Goal: Transaction & Acquisition: Purchase product/service

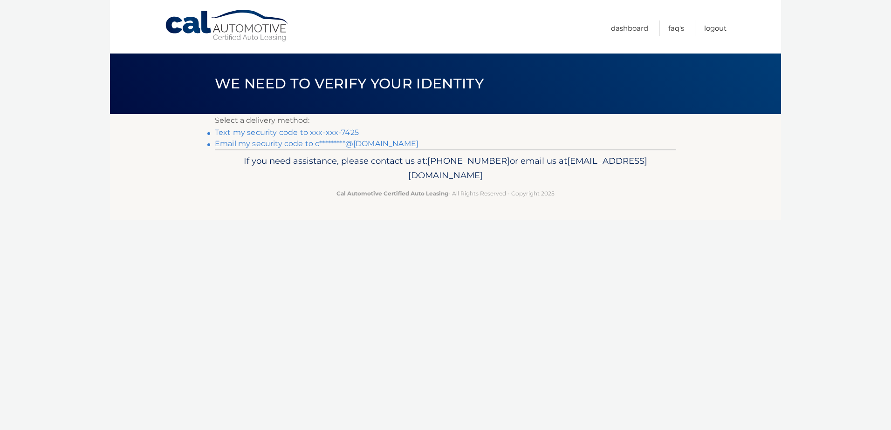
click at [311, 134] on link "Text my security code to xxx-xxx-7425" at bounding box center [287, 132] width 144 height 9
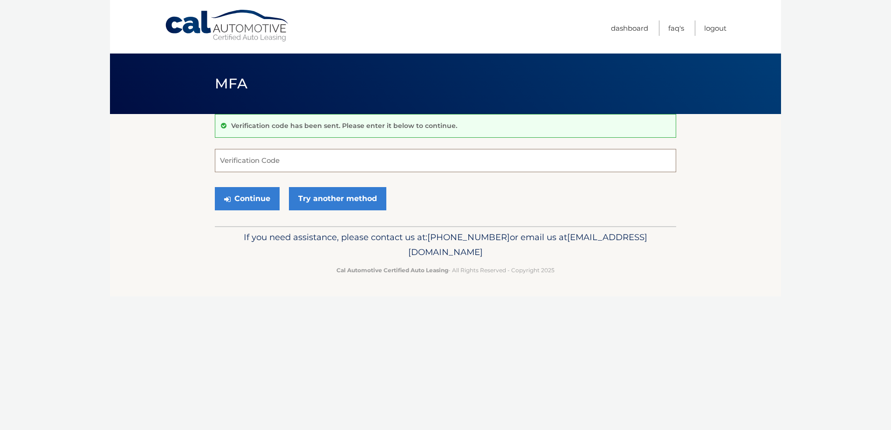
click at [274, 161] on input "Verification Code" at bounding box center [445, 160] width 461 height 23
type input "263812"
click at [215, 187] on button "Continue" at bounding box center [247, 198] width 65 height 23
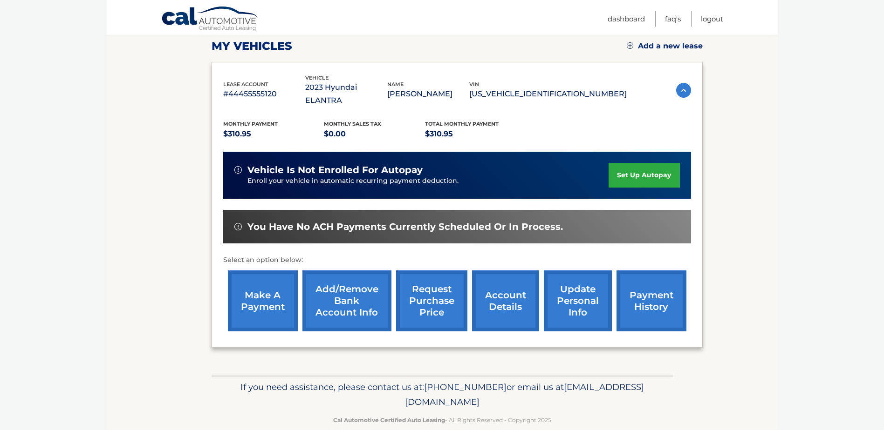
scroll to position [134, 0]
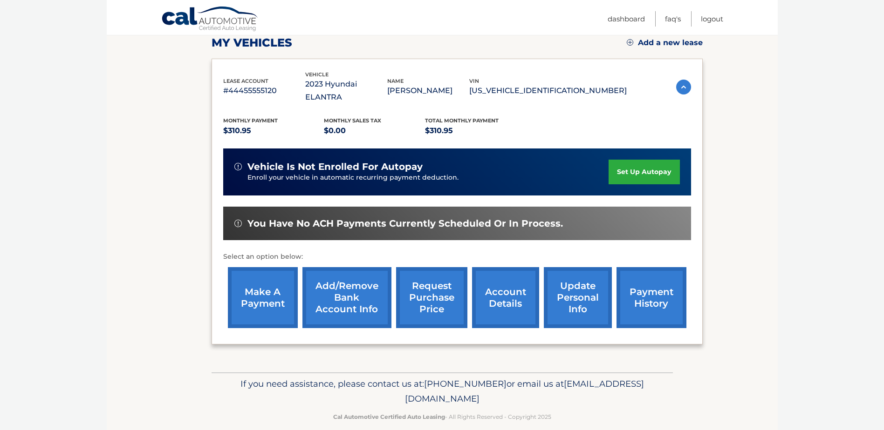
click at [272, 278] on link "make a payment" at bounding box center [263, 297] width 70 height 61
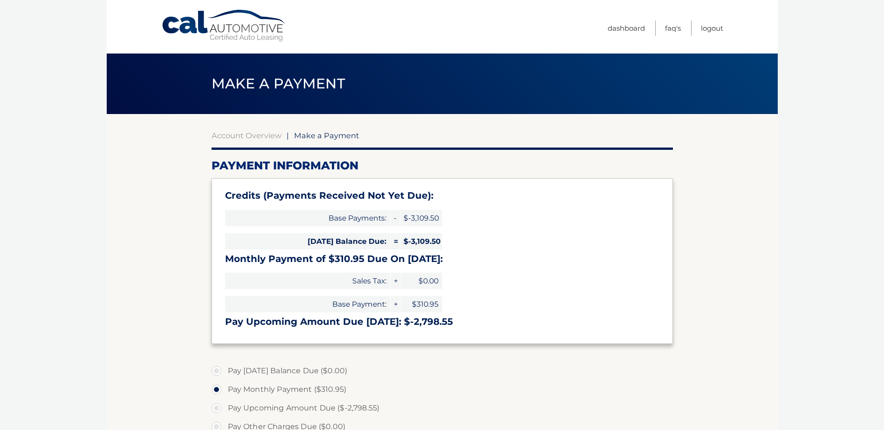
select select "NzY2MWFiZTQtNmE5ZS00NjhiLWE5YzEtMjVkOGY1ZTVkYjg1"
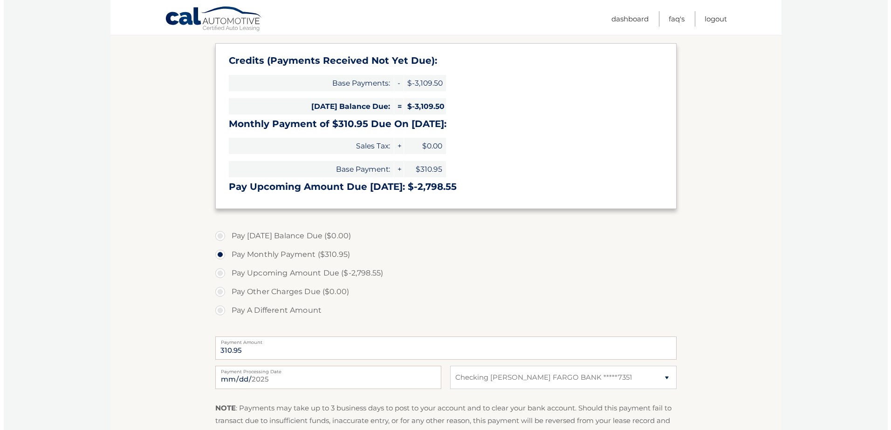
scroll to position [275, 0]
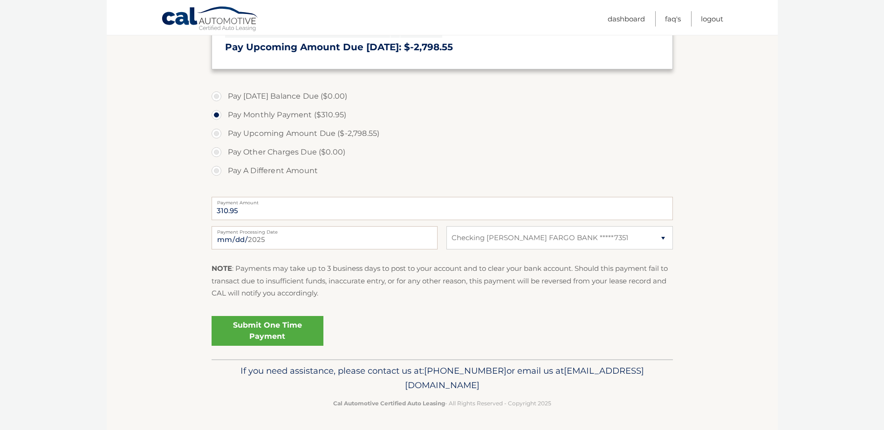
click at [295, 326] on link "Submit One Time Payment" at bounding box center [267, 331] width 112 height 30
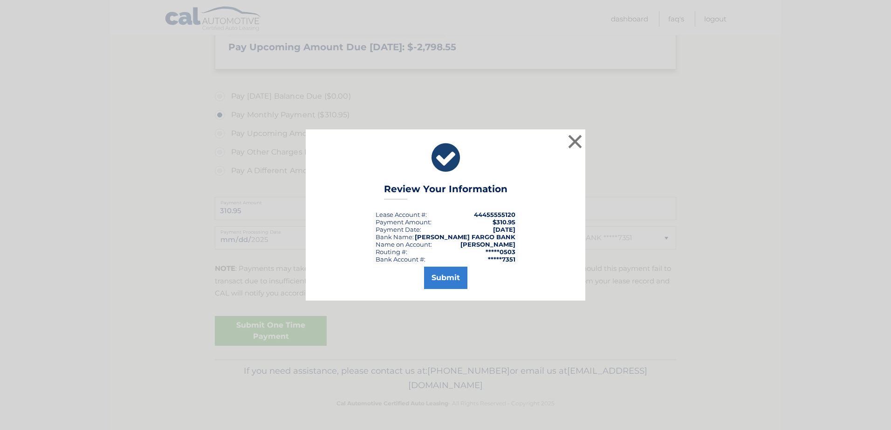
drag, startPoint x: 436, startPoint y: 131, endPoint x: 478, endPoint y: 159, distance: 50.8
click at [464, 173] on div "× Review Your Information Lease Account #: 44455555120 Payment Amount: $310.95 …" at bounding box center [445, 214] width 279 height 171
click at [449, 280] on button "Submit" at bounding box center [445, 278] width 43 height 22
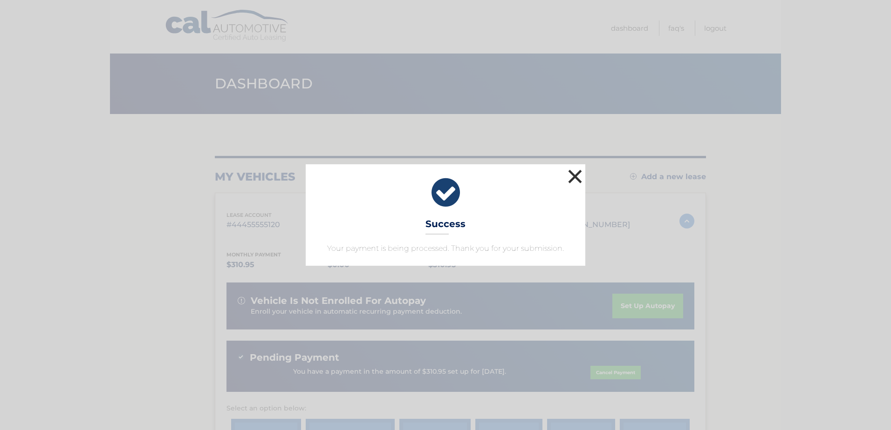
click at [572, 177] on button "×" at bounding box center [575, 176] width 19 height 19
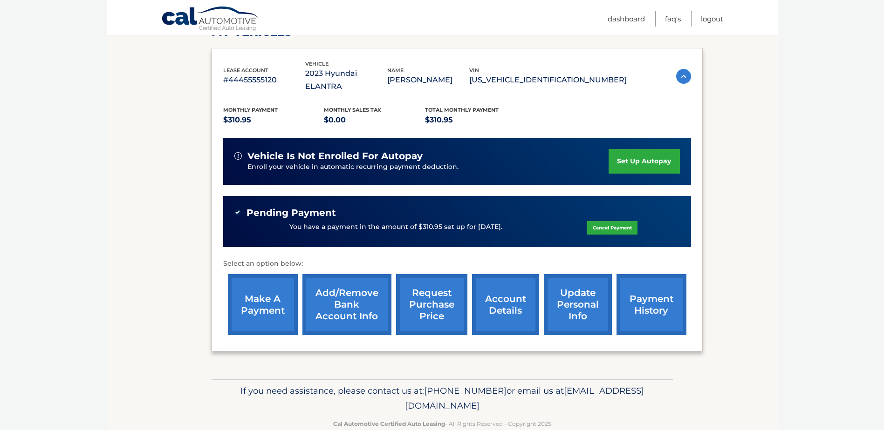
scroll to position [152, 0]
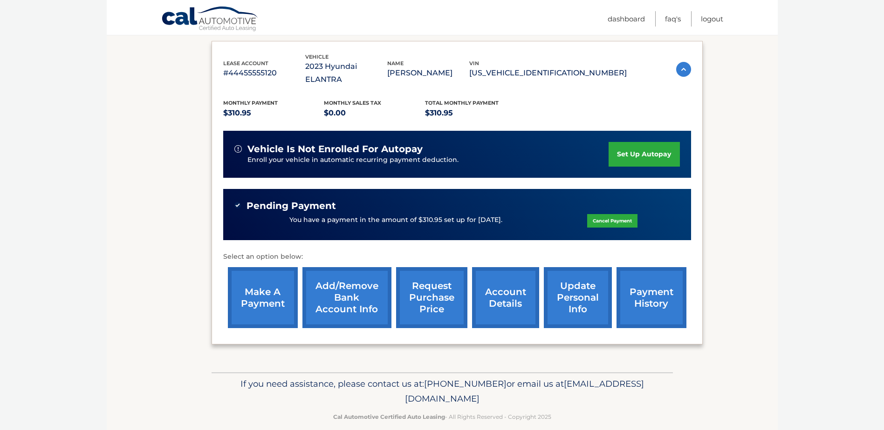
click at [652, 286] on link "payment history" at bounding box center [651, 297] width 70 height 61
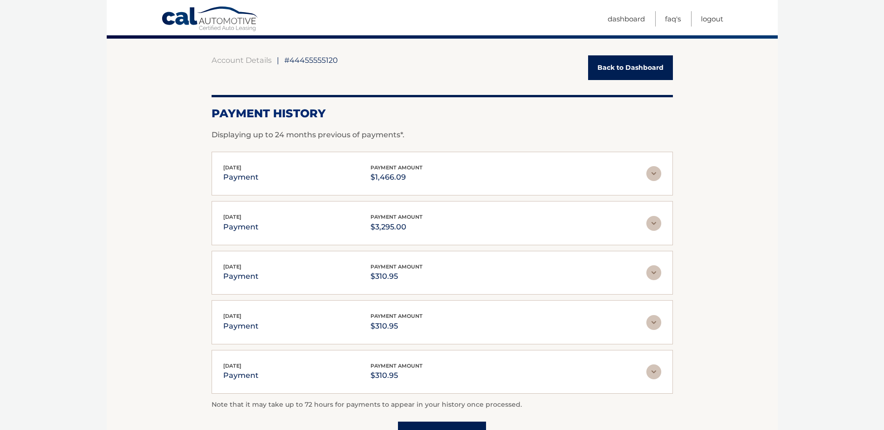
scroll to position [93, 0]
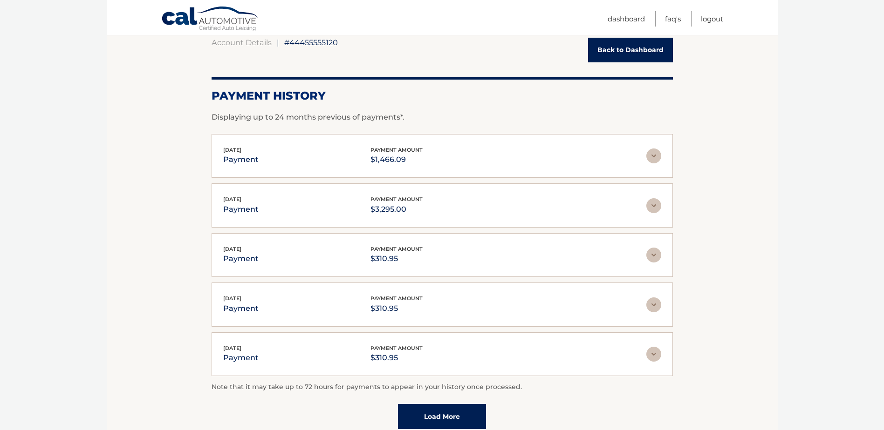
click at [620, 50] on link "Back to Dashboard" at bounding box center [630, 50] width 85 height 25
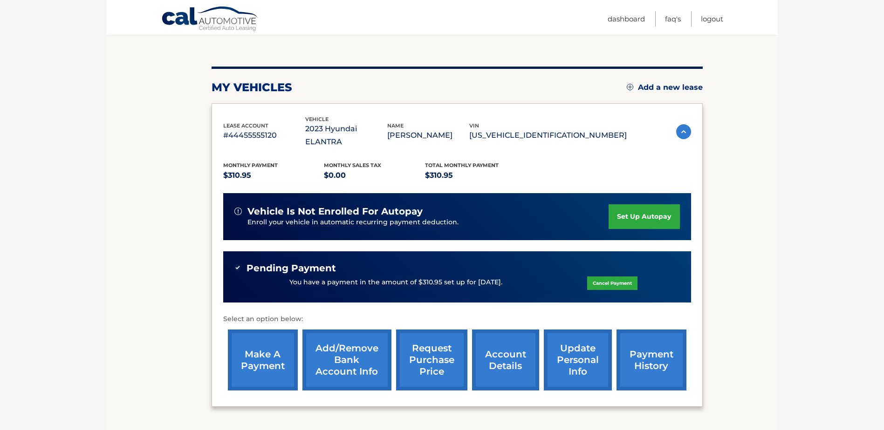
scroll to position [93, 0]
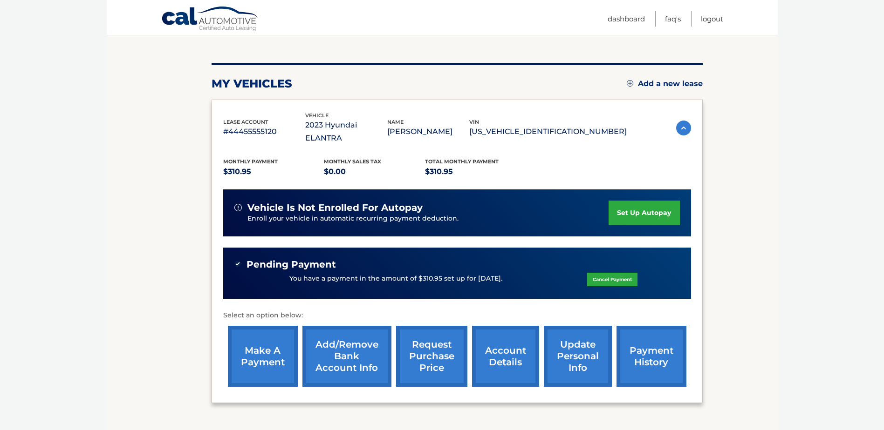
click at [268, 338] on link "make a payment" at bounding box center [263, 356] width 70 height 61
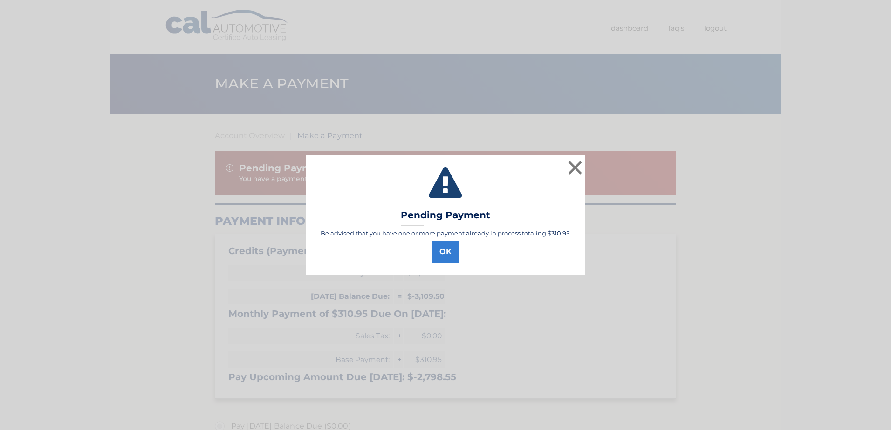
select select "NzY2MWFiZTQtNmE5ZS00NjhiLWE5YzEtMjVkOGY1ZTVkYjg1"
click at [572, 167] on button "×" at bounding box center [575, 167] width 19 height 19
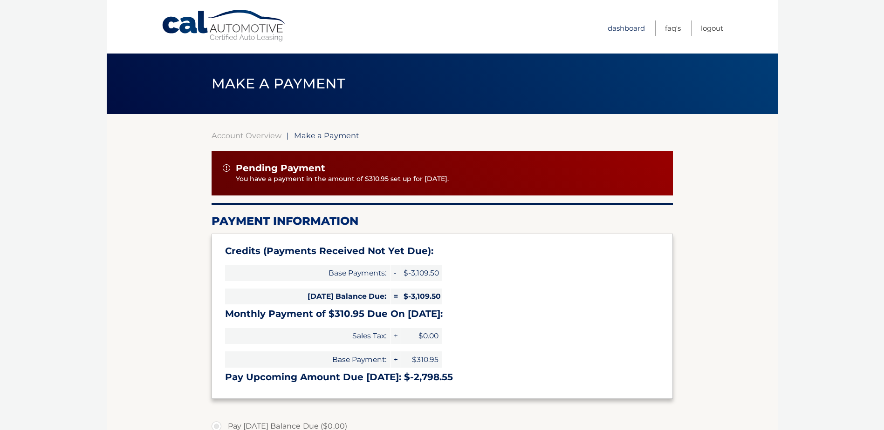
click at [624, 28] on link "Dashboard" at bounding box center [625, 27] width 37 height 15
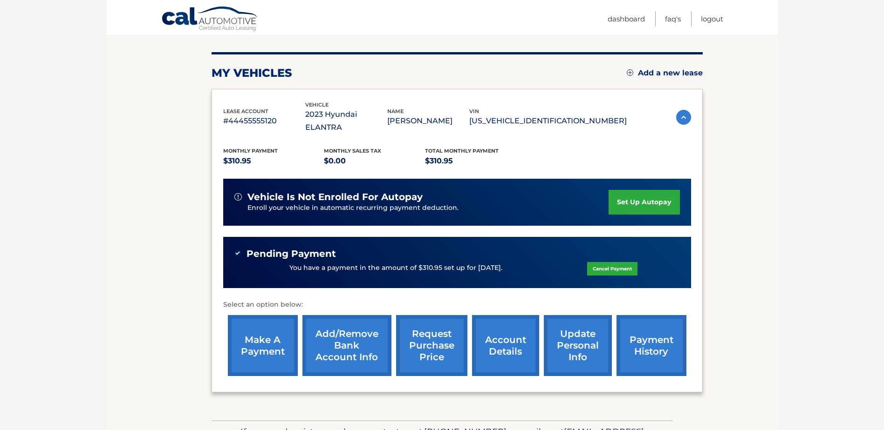
scroll to position [140, 0]
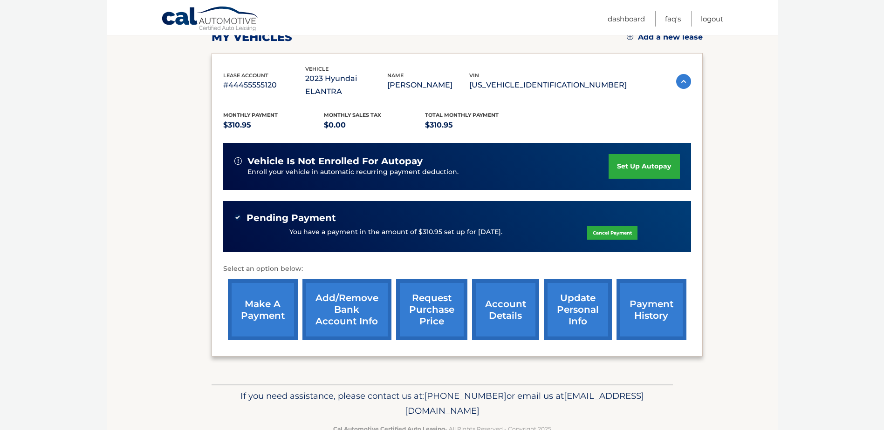
click at [648, 297] on link "payment history" at bounding box center [651, 309] width 70 height 61
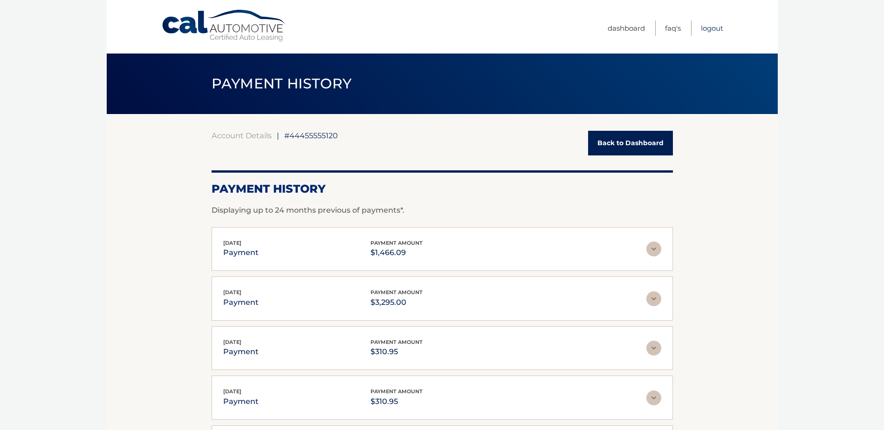
click at [717, 29] on link "Logout" at bounding box center [712, 27] width 22 height 15
